Goal: Find specific page/section: Find specific page/section

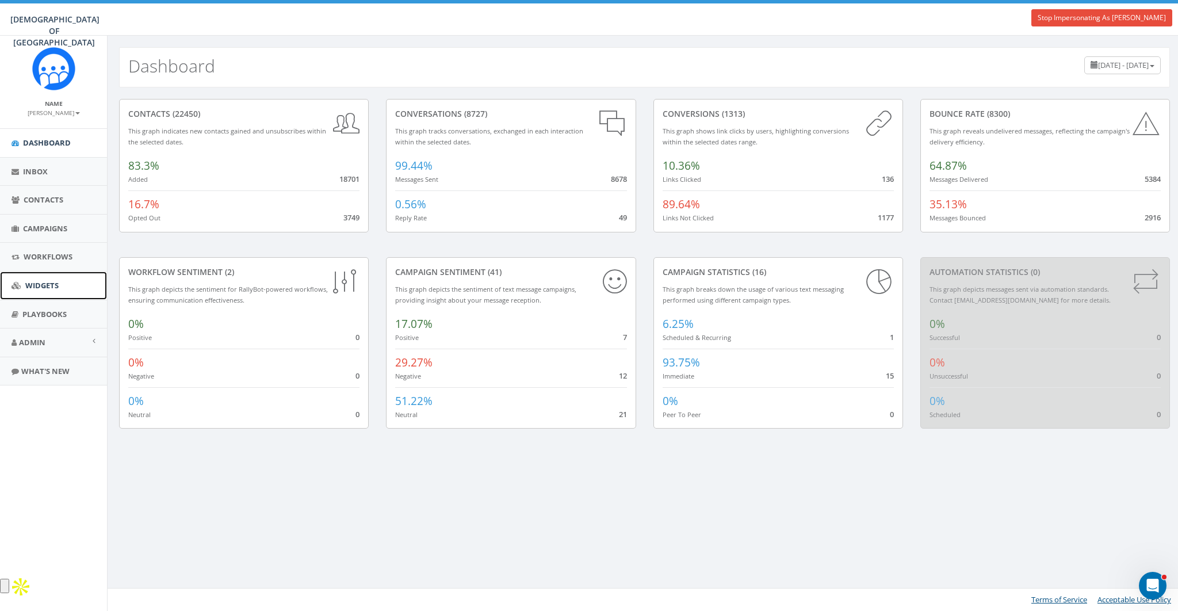
click at [37, 289] on span "Widgets" at bounding box center [41, 285] width 33 height 10
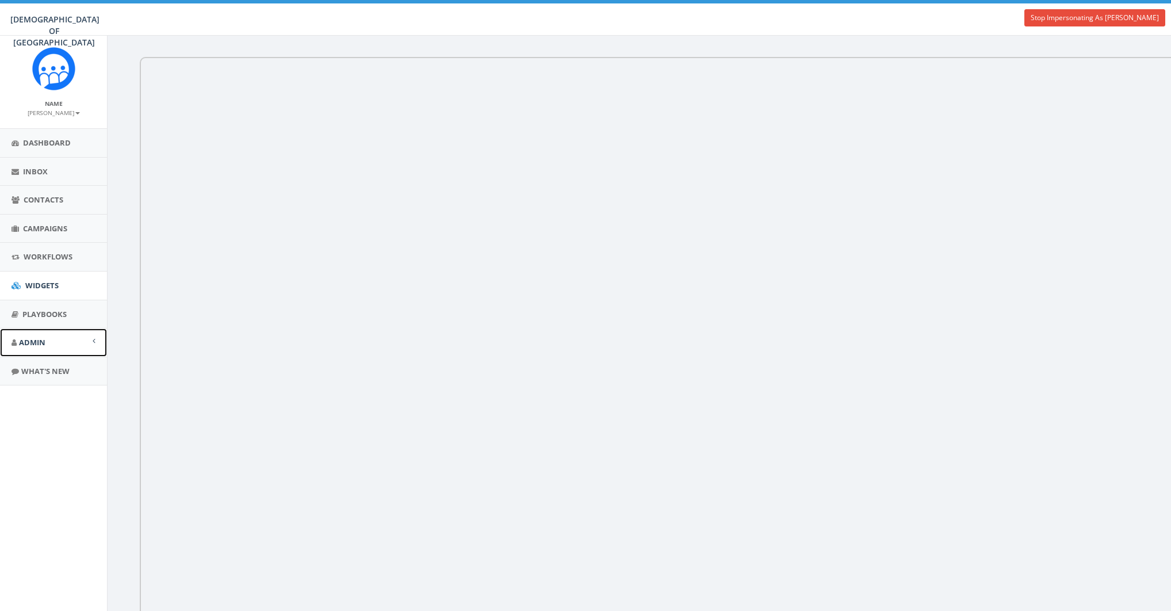
click at [35, 337] on span "Admin" at bounding box center [32, 342] width 26 height 10
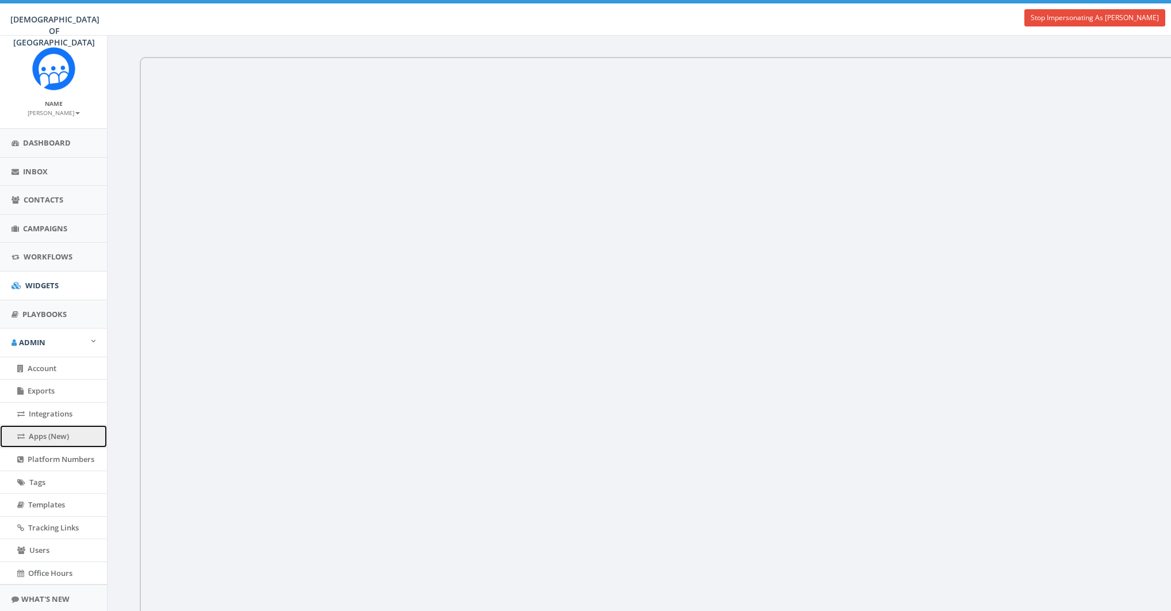
click at [40, 439] on span "Apps (New)" at bounding box center [49, 436] width 40 height 10
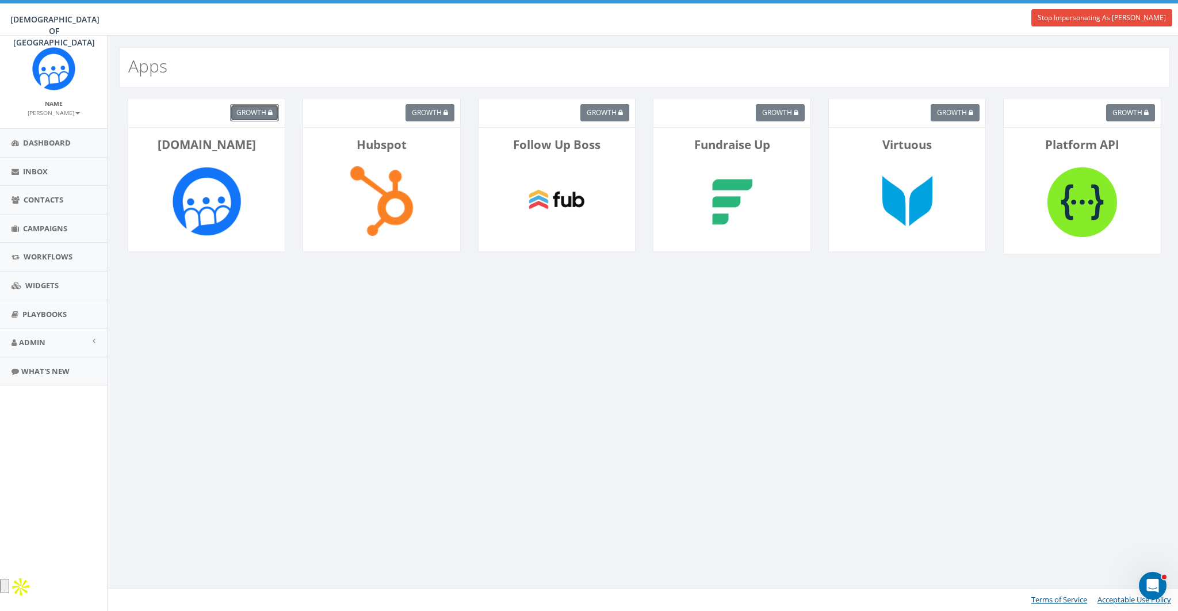
click at [247, 112] on span "growth" at bounding box center [251, 113] width 30 height 10
click at [209, 123] on div "growth" at bounding box center [207, 112] width 158 height 29
click at [254, 119] on button "growth" at bounding box center [254, 112] width 49 height 17
click at [404, 357] on div "Apps growth Rally.so growth Hubspot growth Follow Up Boss growth Fundraise Up g…" at bounding box center [644, 323] width 1074 height 575
click at [1076, 17] on link "Stop Impersonating As [PERSON_NAME]" at bounding box center [1101, 17] width 141 height 17
